Goal: Task Accomplishment & Management: Manage account settings

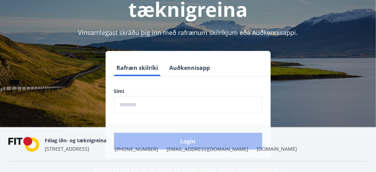
scroll to position [73, 0]
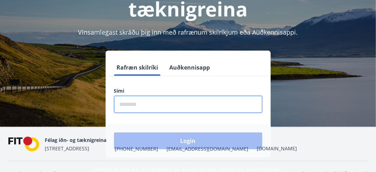
click at [163, 105] on input "phone" at bounding box center [188, 104] width 148 height 17
type input "********"
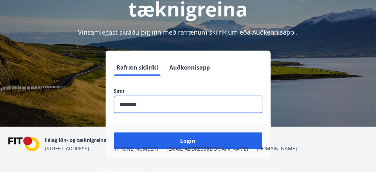
click at [185, 139] on div "Félag iðn- og tæknigreina [STREET_ADDRESS] [PHONE_NUMBER] [EMAIL_ADDRESS][DOMAI…" at bounding box center [171, 144] width 252 height 17
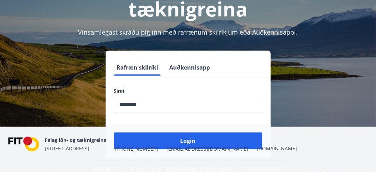
scroll to position [86, 0]
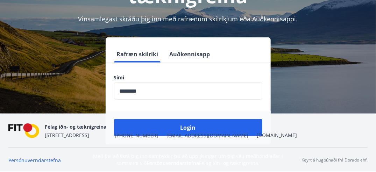
click at [184, 127] on div "Félag iðn- og tæknigreina Stórhöfða 31, 110 Reykjavík +354 535-6000 fit@fit.is …" at bounding box center [171, 131] width 252 height 17
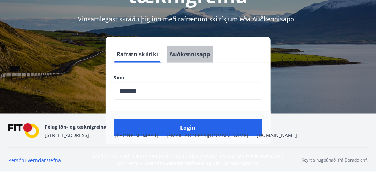
click at [185, 51] on button "Auðkennisapp" at bounding box center [190, 54] width 46 height 17
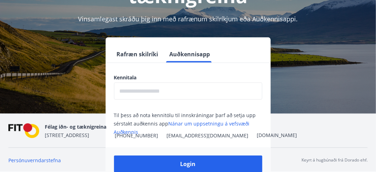
click at [142, 52] on button "Rafræn skilríki" at bounding box center [137, 54] width 47 height 17
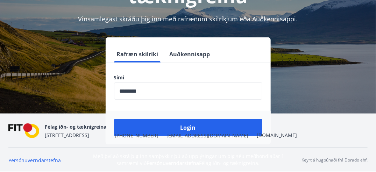
click at [182, 130] on div "Félag iðn- og tæknigreina Stórhöfða 31, 110 Reykjavík +354 535-6000 fit@fit.is …" at bounding box center [171, 131] width 252 height 17
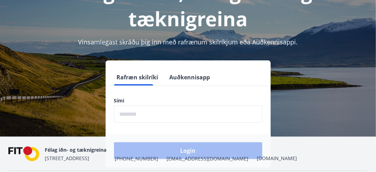
scroll to position [64, 0]
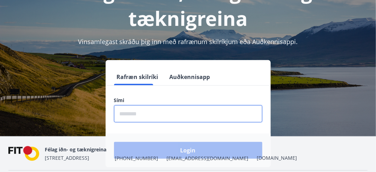
click at [147, 105] on input "phone" at bounding box center [188, 113] width 148 height 17
type input "********"
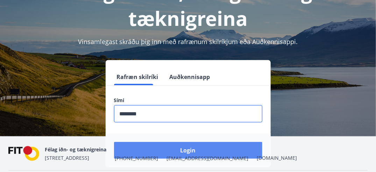
click at [194, 142] on button "Login" at bounding box center [188, 150] width 148 height 17
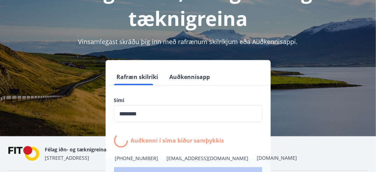
scroll to position [61, 0]
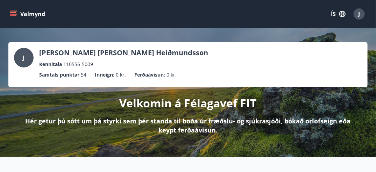
click at [12, 14] on icon "menu" at bounding box center [14, 14] width 8 height 1
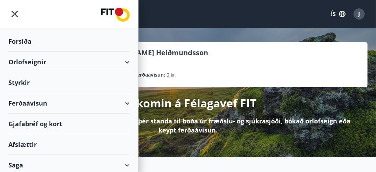
scroll to position [22, 0]
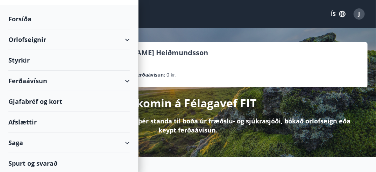
click at [45, 102] on div "Gjafabréf og kort" at bounding box center [69, 101] width 122 height 21
